Goal: Transaction & Acquisition: Purchase product/service

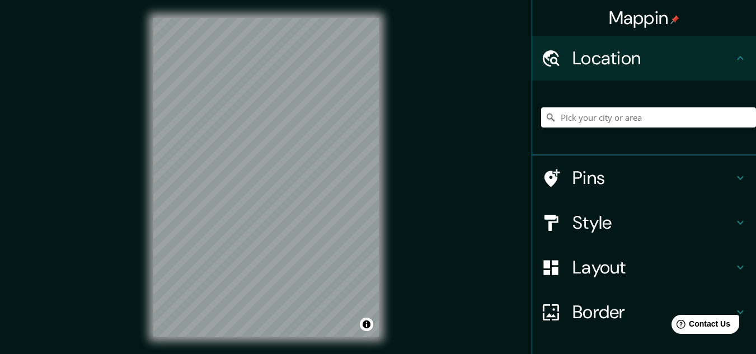
click at [591, 122] on input "Pick your city or area" at bounding box center [648, 117] width 215 height 20
paste input "Chuk muk 2 Casa, [PERSON_NAME]"
click at [678, 108] on input "[GEOGRAPHIC_DATA], [GEOGRAPHIC_DATA], [GEOGRAPHIC_DATA]" at bounding box center [648, 117] width 215 height 20
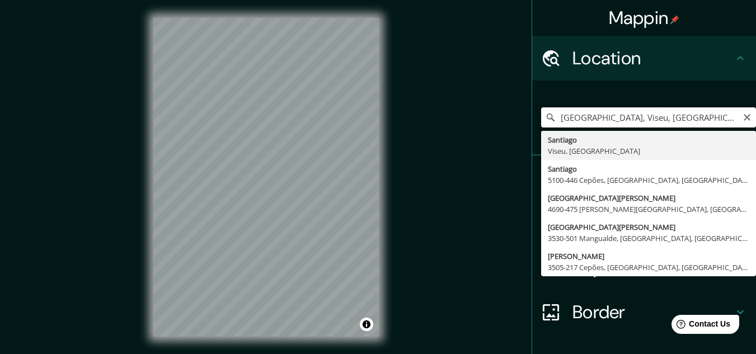
paste input "Chuk muk 2 Casa, [PERSON_NAME]"
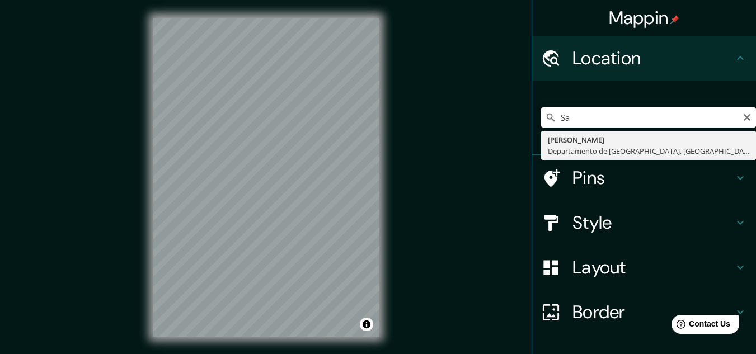
type input "S"
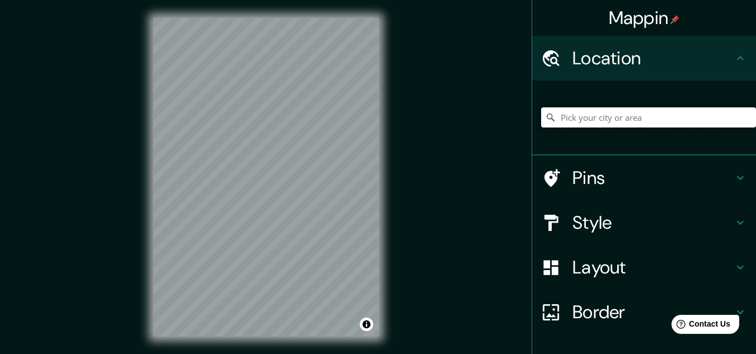
paste input "Chuk muk 2 Casa, [PERSON_NAME]"
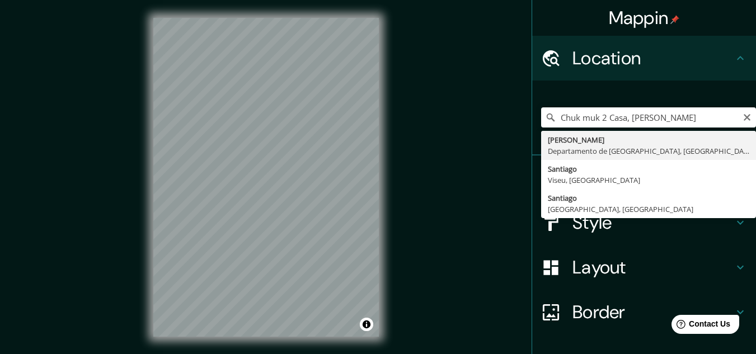
type input "[PERSON_NAME], [GEOGRAPHIC_DATA], [GEOGRAPHIC_DATA]"
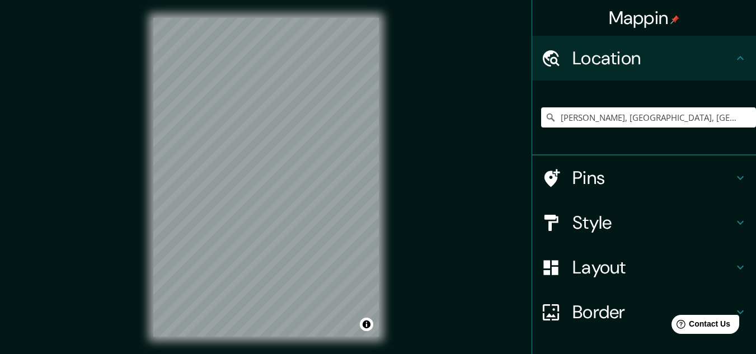
click at [589, 312] on h4 "Border" at bounding box center [653, 312] width 161 height 22
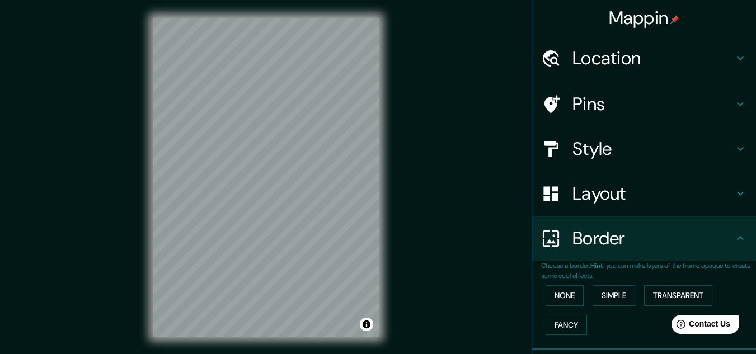
click at [576, 146] on h4 "Style" at bounding box center [653, 149] width 161 height 22
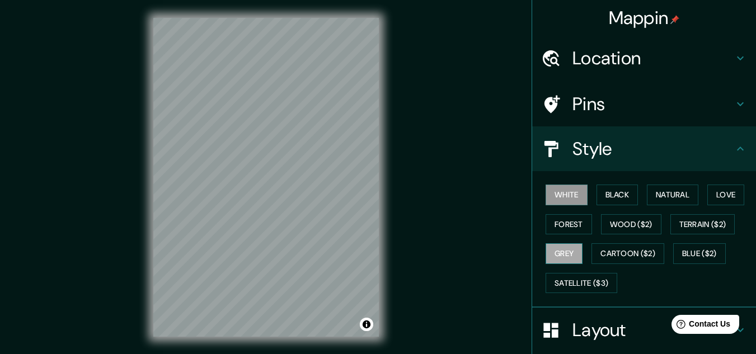
click at [556, 258] on button "Grey" at bounding box center [564, 254] width 37 height 21
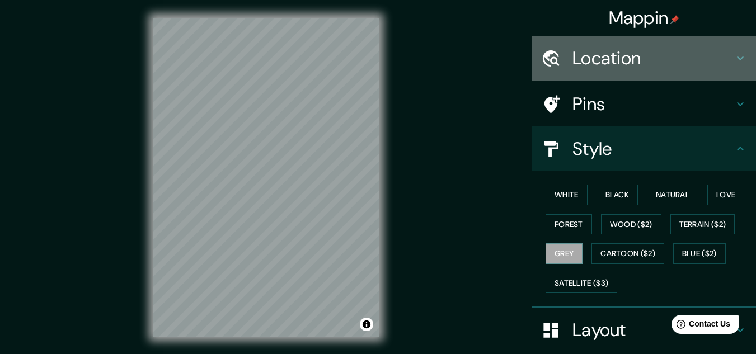
click at [634, 51] on h4 "Location" at bounding box center [653, 58] width 161 height 22
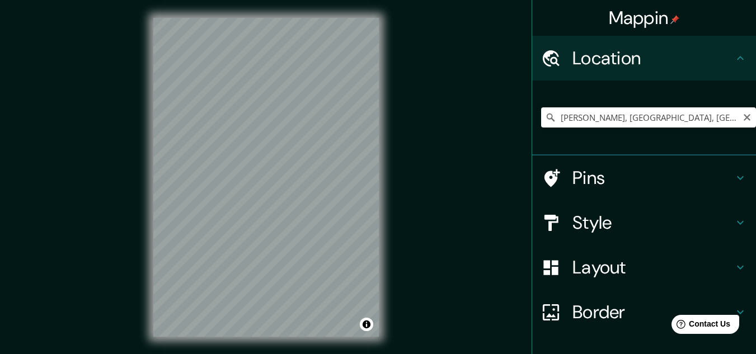
click at [743, 119] on icon "Clear" at bounding box center [747, 117] width 9 height 9
paste input "Chuk muk 2 Casa, [PERSON_NAME]"
type input "[PERSON_NAME], [GEOGRAPHIC_DATA], [GEOGRAPHIC_DATA]"
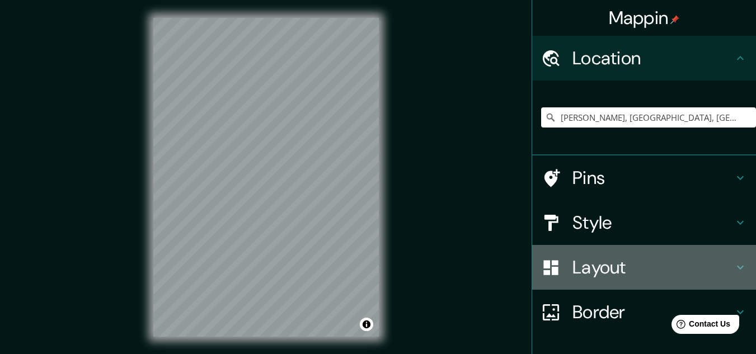
click at [593, 272] on h4 "Layout" at bounding box center [653, 267] width 161 height 22
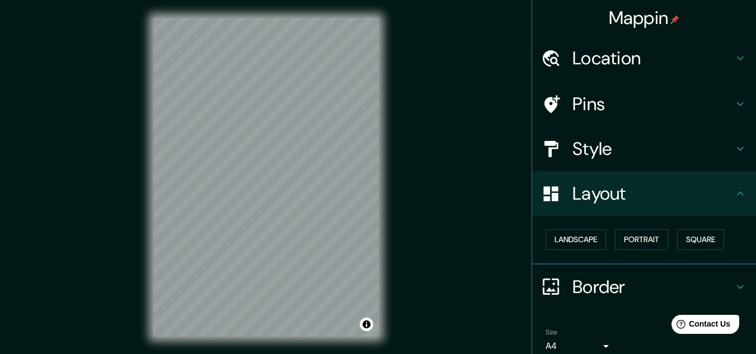
click at [590, 143] on h4 "Style" at bounding box center [653, 149] width 161 height 22
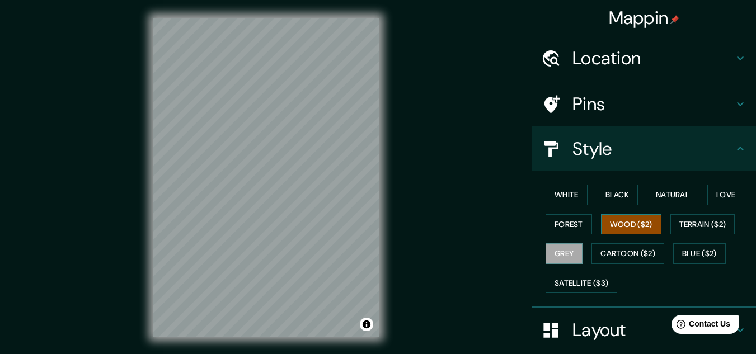
click at [629, 223] on button "Wood ($2)" at bounding box center [631, 224] width 60 height 21
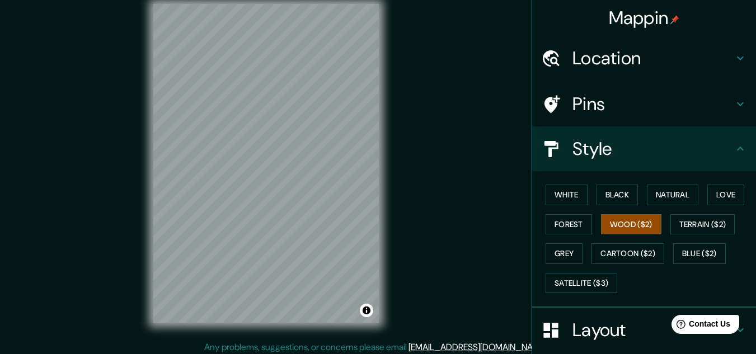
scroll to position [18, 0]
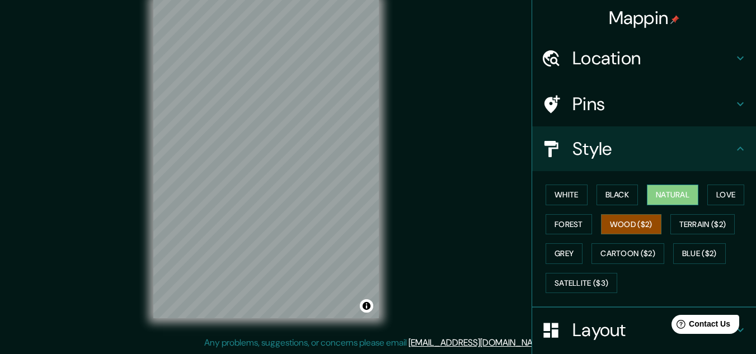
click at [662, 200] on button "Natural" at bounding box center [672, 195] width 51 height 21
click at [619, 190] on button "Black" at bounding box center [618, 195] width 42 height 21
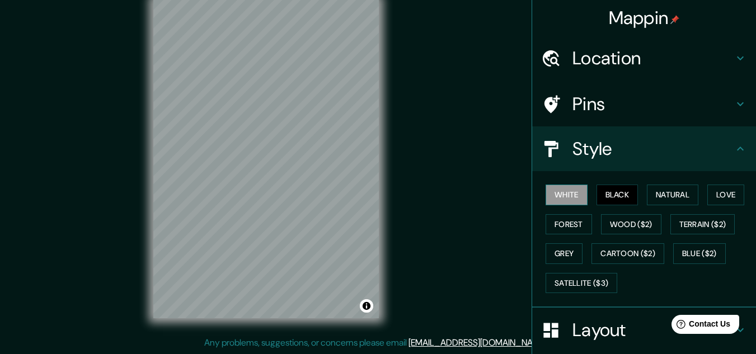
click at [554, 196] on button "White" at bounding box center [567, 195] width 42 height 21
click at [563, 224] on button "Forest" at bounding box center [569, 224] width 46 height 21
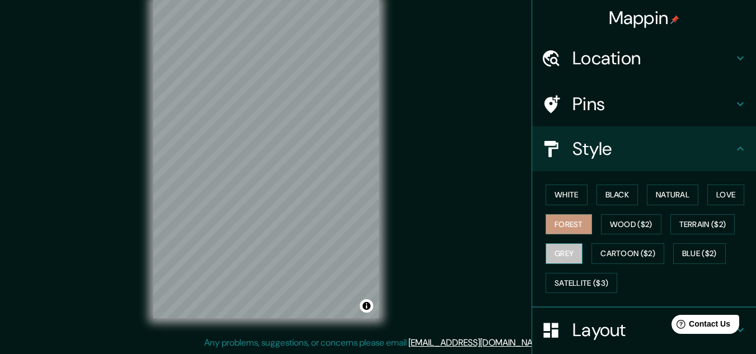
click at [559, 255] on button "Grey" at bounding box center [564, 254] width 37 height 21
click at [729, 189] on button "Love" at bounding box center [726, 195] width 37 height 21
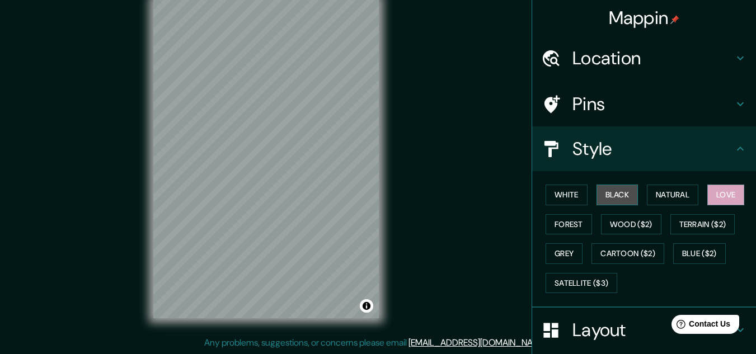
click at [625, 200] on button "Black" at bounding box center [618, 195] width 42 height 21
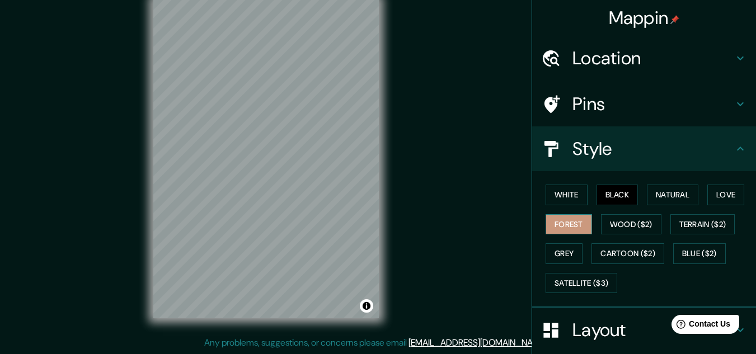
click at [554, 225] on button "Forest" at bounding box center [569, 224] width 46 height 21
click at [564, 193] on button "White" at bounding box center [567, 195] width 42 height 21
click at [607, 195] on button "Black" at bounding box center [618, 195] width 42 height 21
click at [581, 282] on button "Satellite ($3)" at bounding box center [582, 283] width 72 height 21
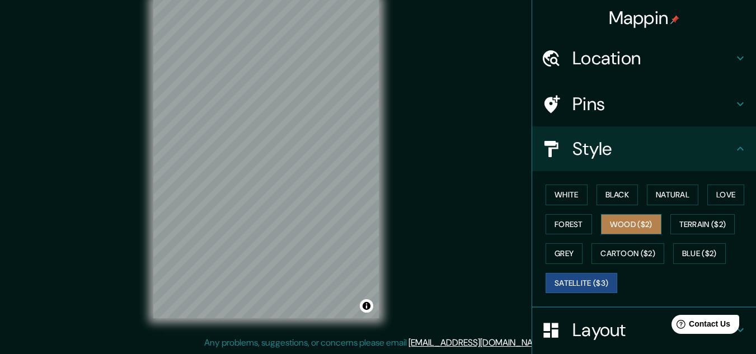
click at [634, 227] on button "Wood ($2)" at bounding box center [631, 224] width 60 height 21
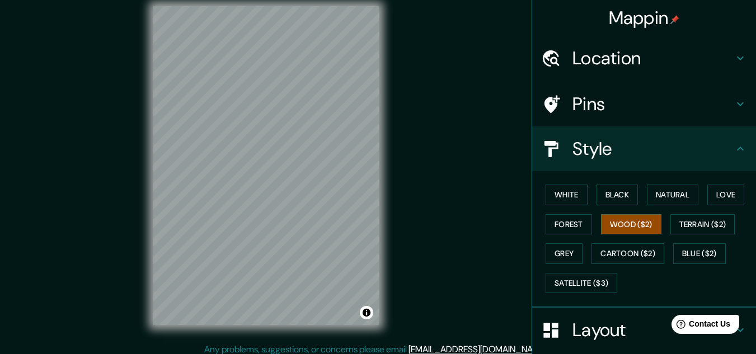
scroll to position [0, 0]
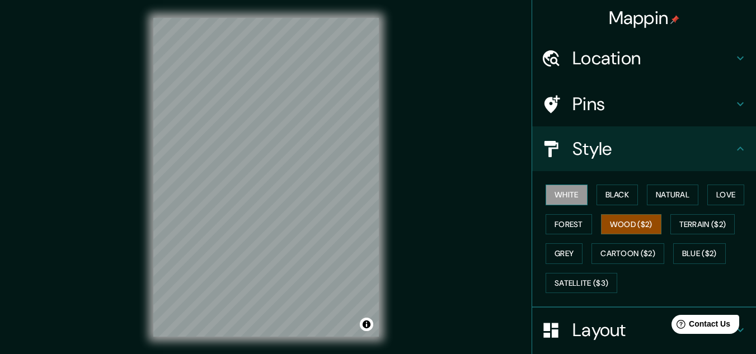
click at [558, 197] on button "White" at bounding box center [567, 195] width 42 height 21
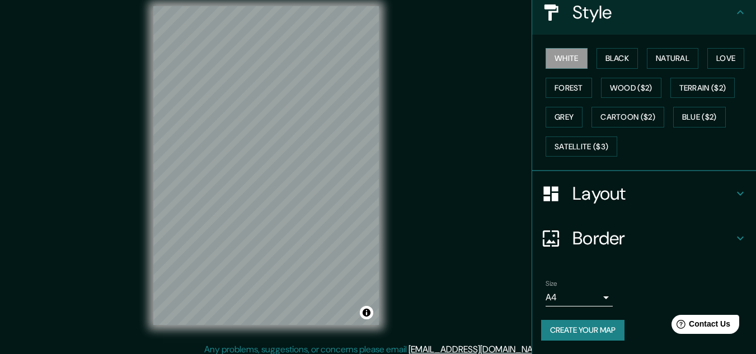
scroll to position [18, 0]
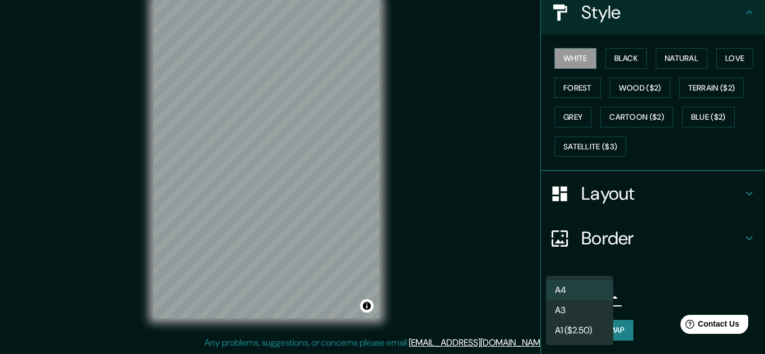
click at [598, 296] on body "Mappin Location [PERSON_NAME][GEOGRAPHIC_DATA], [GEOGRAPHIC_DATA], [GEOGRAPHIC_…" at bounding box center [382, 159] width 765 height 354
click at [569, 308] on li "A3" at bounding box center [579, 311] width 67 height 20
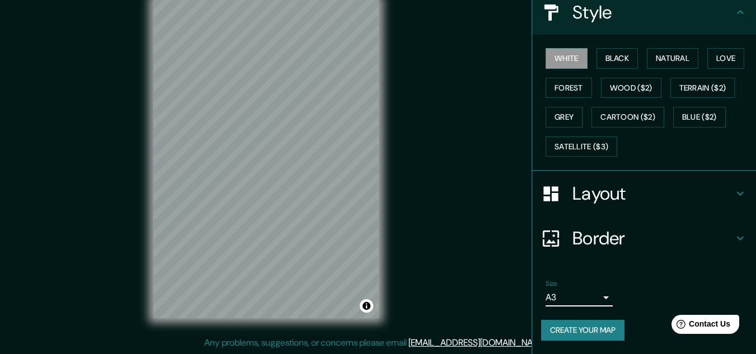
click at [570, 336] on button "Create your map" at bounding box center [582, 330] width 83 height 21
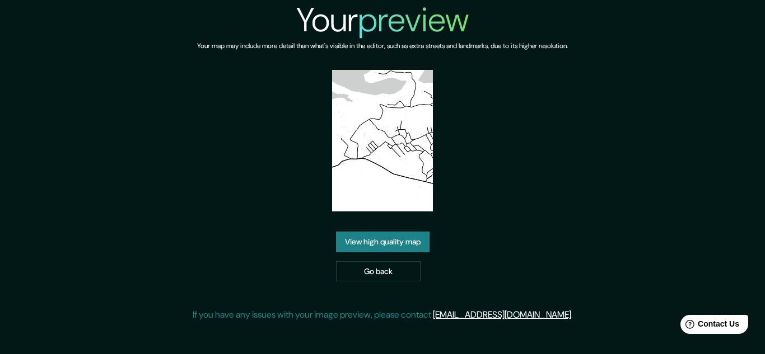
click at [392, 243] on link "View high quality map" at bounding box center [382, 242] width 93 height 21
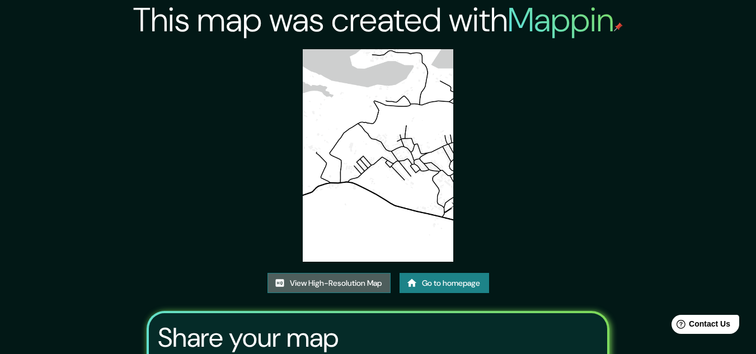
click at [332, 280] on link "View High-Resolution Map" at bounding box center [329, 283] width 123 height 21
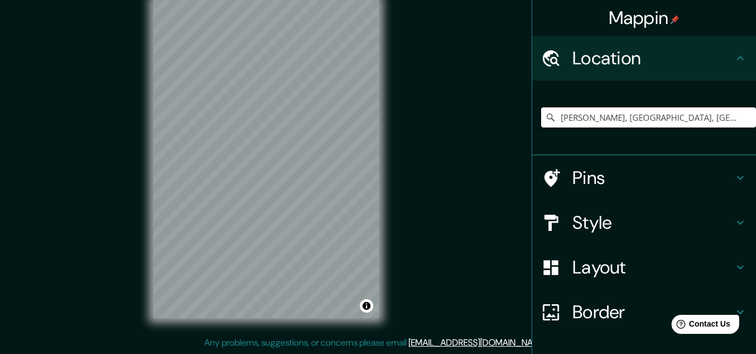
click at [718, 114] on input "[PERSON_NAME], [GEOGRAPHIC_DATA], [GEOGRAPHIC_DATA]" at bounding box center [648, 117] width 215 height 20
click at [734, 116] on input "[PERSON_NAME], [GEOGRAPHIC_DATA], [GEOGRAPHIC_DATA]" at bounding box center [648, 117] width 215 height 20
drag, startPoint x: 733, startPoint y: 116, endPoint x: 474, endPoint y: 146, distance: 260.9
click at [474, 146] on div "Mappin Location Santiago Atitlán, Departamento de Sololá, Guatemala Pins Style …" at bounding box center [378, 168] width 756 height 373
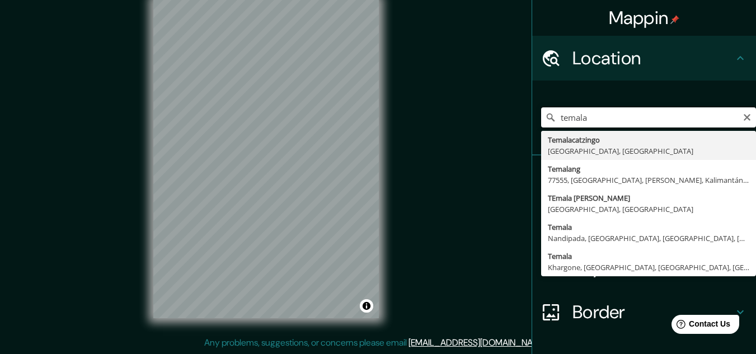
click at [595, 124] on input "temala" at bounding box center [648, 117] width 215 height 20
type input "t"
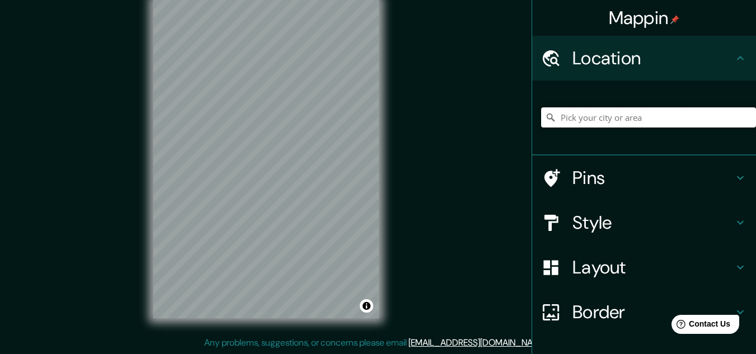
click at [607, 114] on input "Pick your city or area" at bounding box center [648, 117] width 215 height 20
paste input "Chuk muk 2 Casa, [PERSON_NAME]"
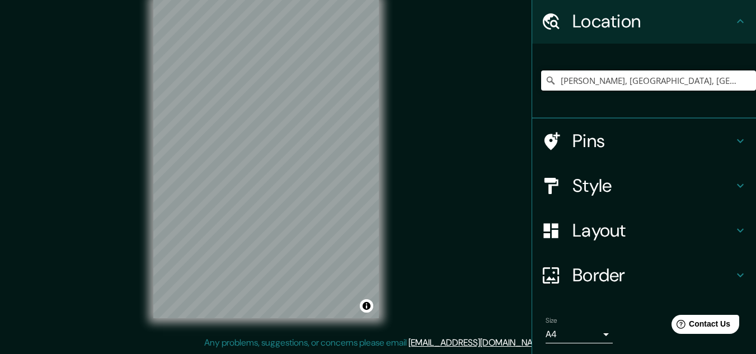
scroll to position [74, 0]
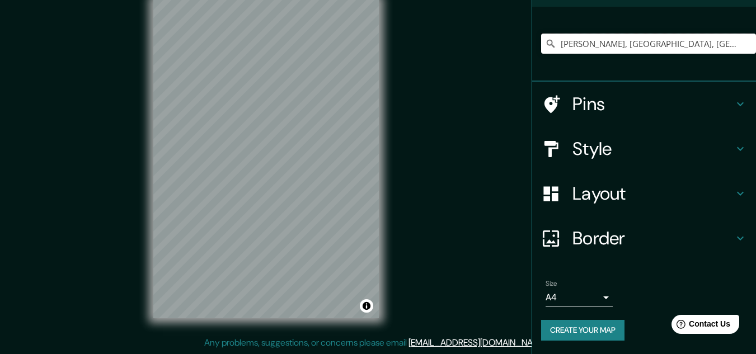
type input "[PERSON_NAME], [GEOGRAPHIC_DATA], [GEOGRAPHIC_DATA]"
click at [574, 330] on button "Create your map" at bounding box center [582, 330] width 83 height 21
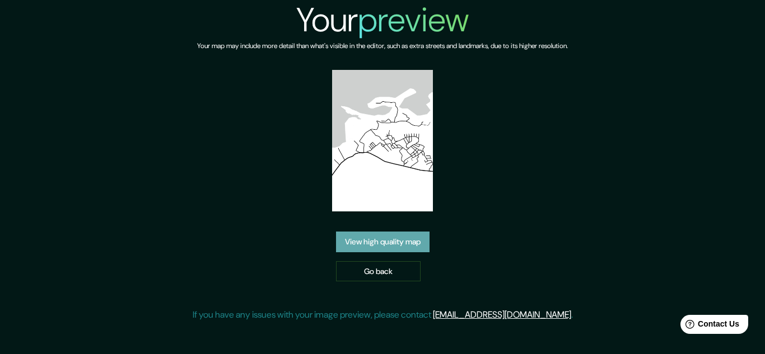
click at [387, 241] on link "View high quality map" at bounding box center [382, 242] width 93 height 21
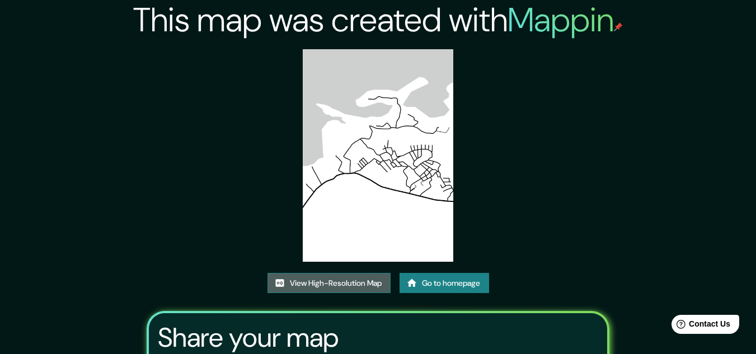
click at [322, 287] on link "View High-Resolution Map" at bounding box center [329, 283] width 123 height 21
